Goal: Transaction & Acquisition: Purchase product/service

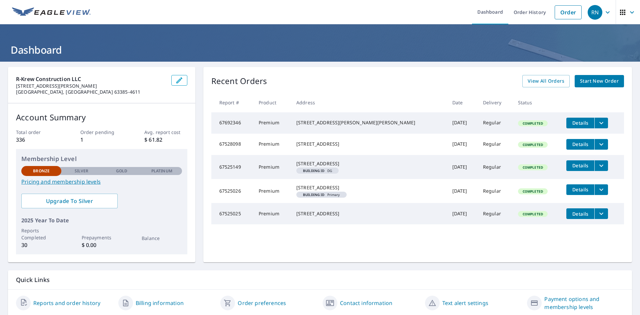
click at [584, 82] on span "Start New Order" at bounding box center [599, 81] width 39 height 8
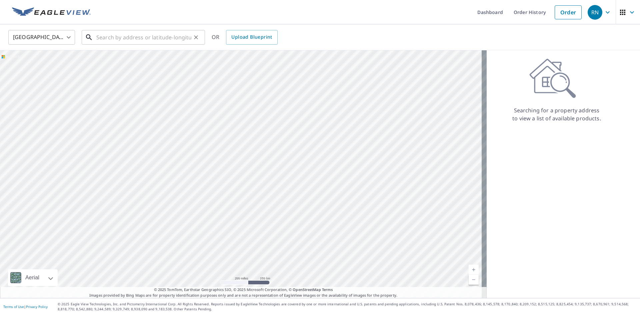
click at [127, 39] on input "text" at bounding box center [143, 37] width 95 height 19
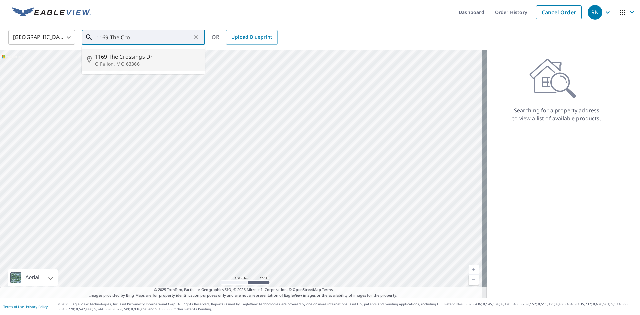
click at [127, 62] on p "O Fallon, MO 63366" at bounding box center [147, 64] width 105 height 7
type input "[STREET_ADDRESS][PERSON_NAME]"
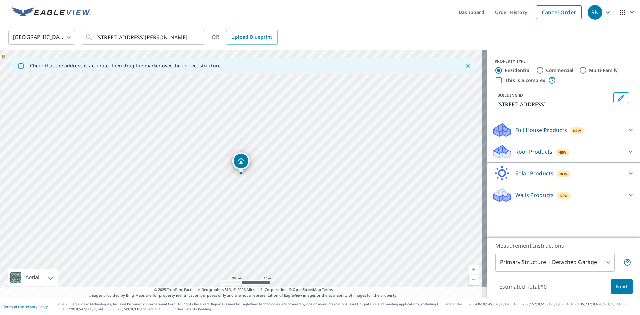
click at [600, 132] on div "Full House Products New" at bounding box center [557, 130] width 131 height 16
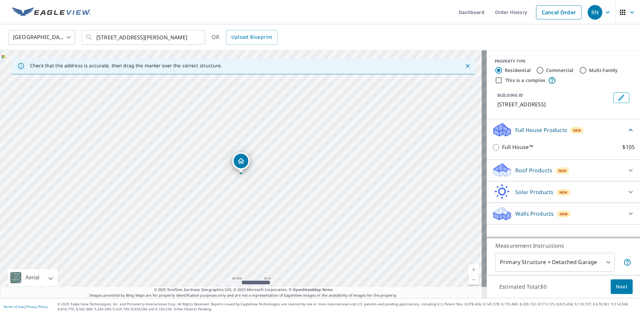
click at [623, 213] on div at bounding box center [631, 214] width 16 height 16
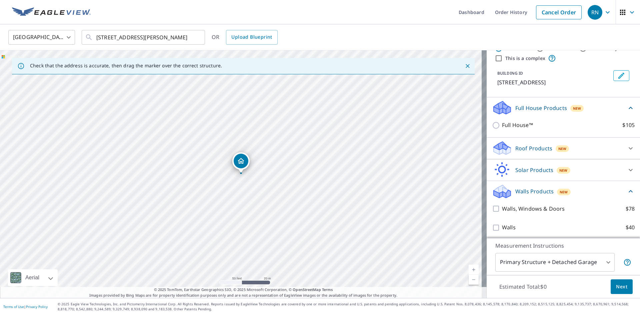
scroll to position [32, 0]
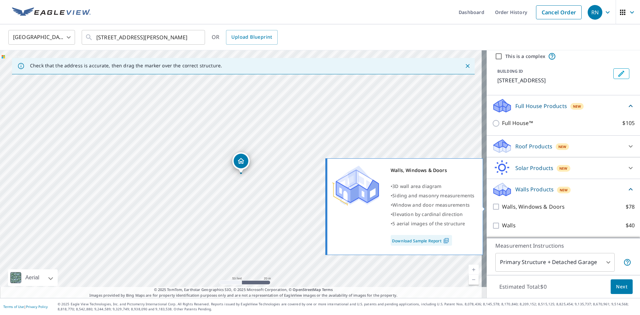
click at [492, 208] on input "Walls, Windows & Doors $78" at bounding box center [497, 207] width 10 height 8
checkbox input "true"
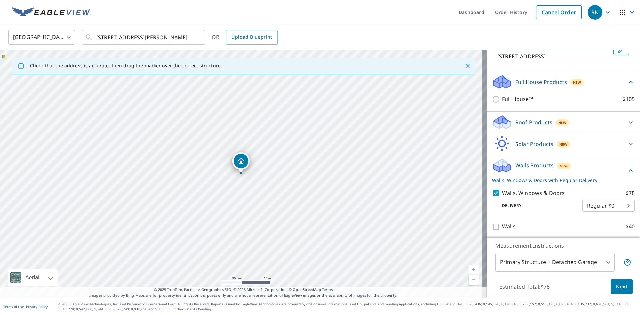
scroll to position [57, 0]
click at [616, 287] on span "Next" at bounding box center [621, 287] width 11 height 8
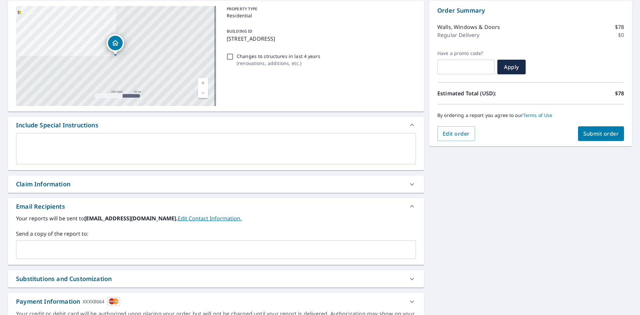
scroll to position [67, 0]
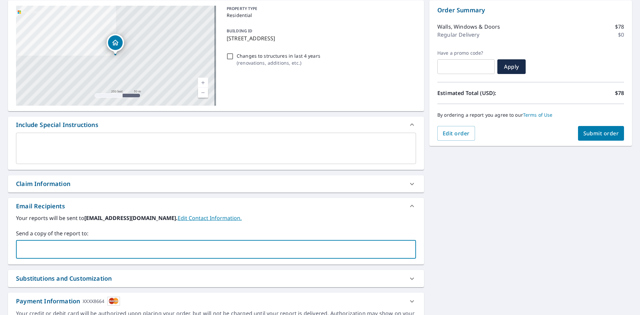
click at [105, 245] on input "text" at bounding box center [211, 249] width 384 height 13
type input "[PERSON_NAME][EMAIL_ADDRESS][DOMAIN_NAME]"
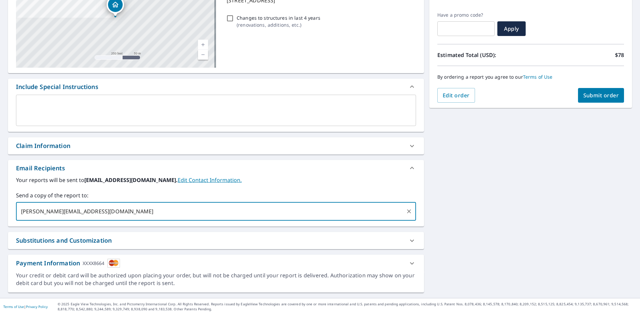
scroll to position [38, 0]
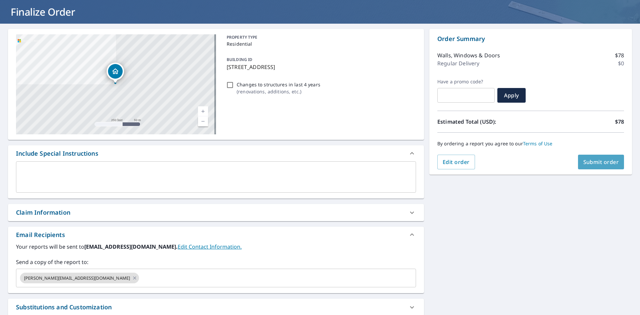
click at [578, 161] on button "Submit order" at bounding box center [601, 162] width 46 height 15
